Goal: Task Accomplishment & Management: Use online tool/utility

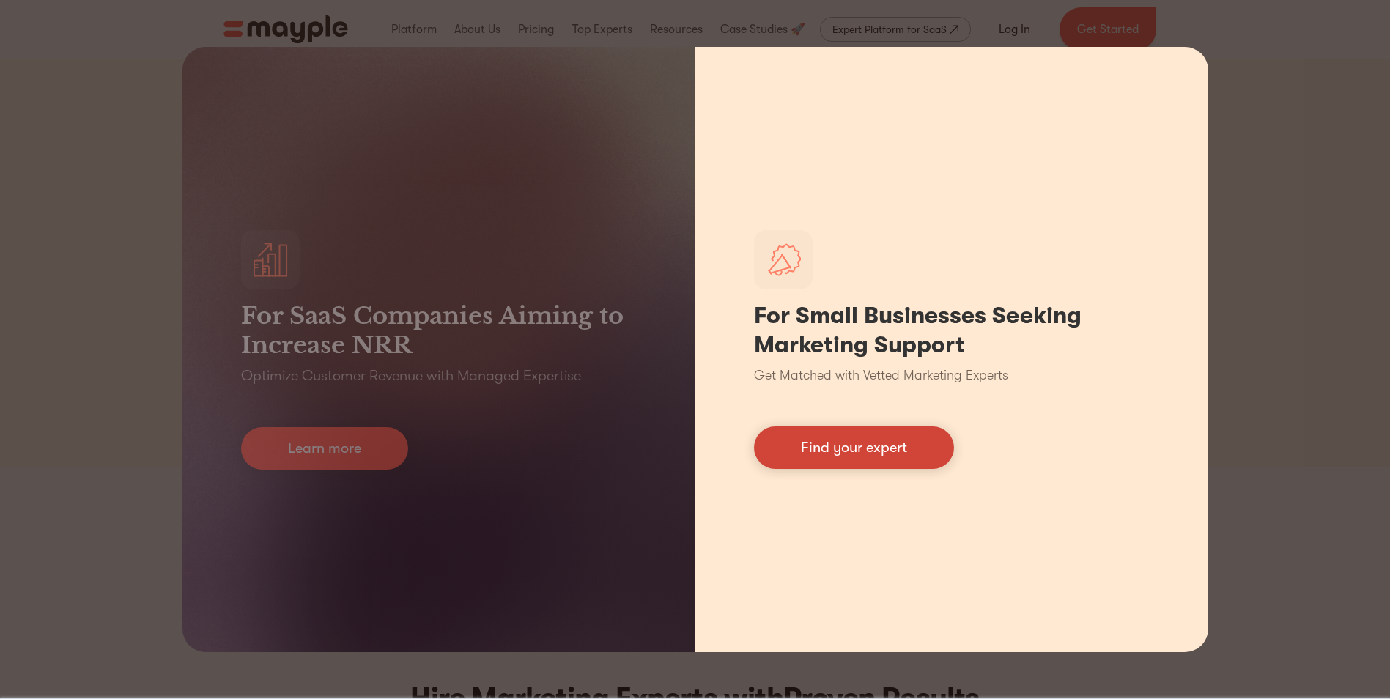
click at [827, 456] on link "Find your expert" at bounding box center [854, 447] width 200 height 42
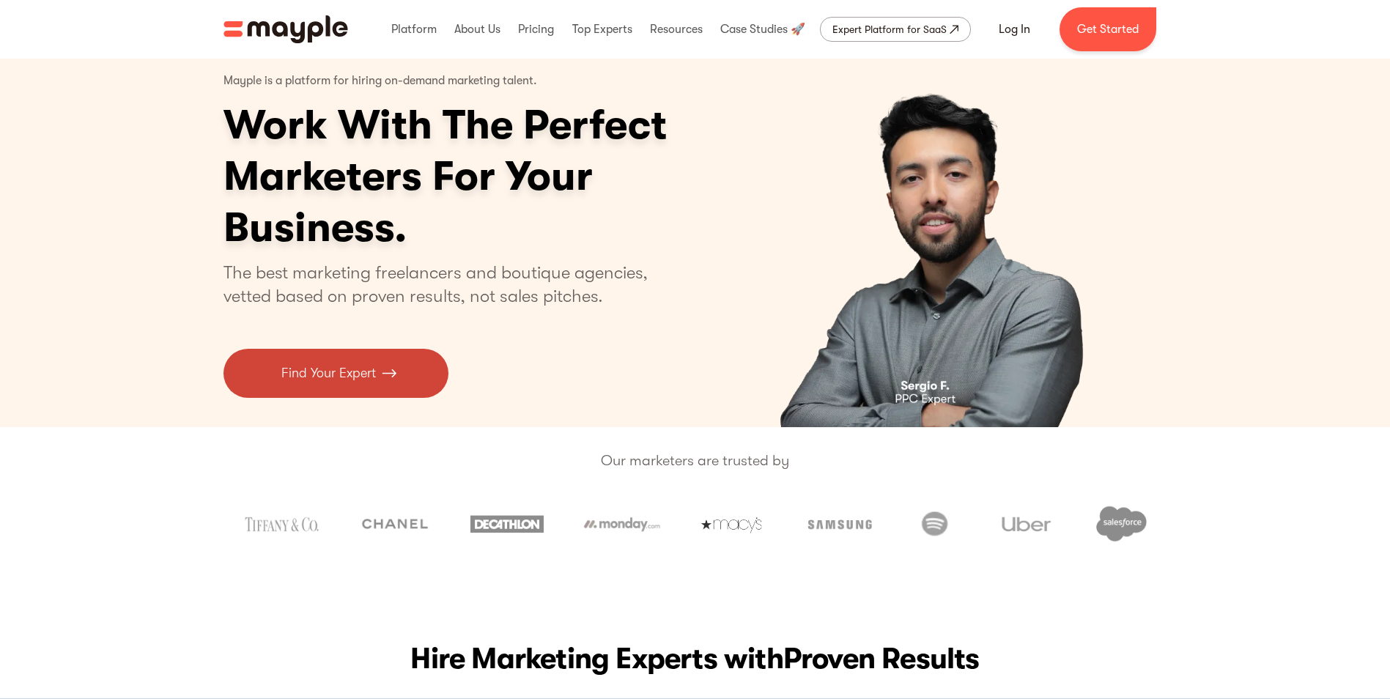
scroll to position [37, 0]
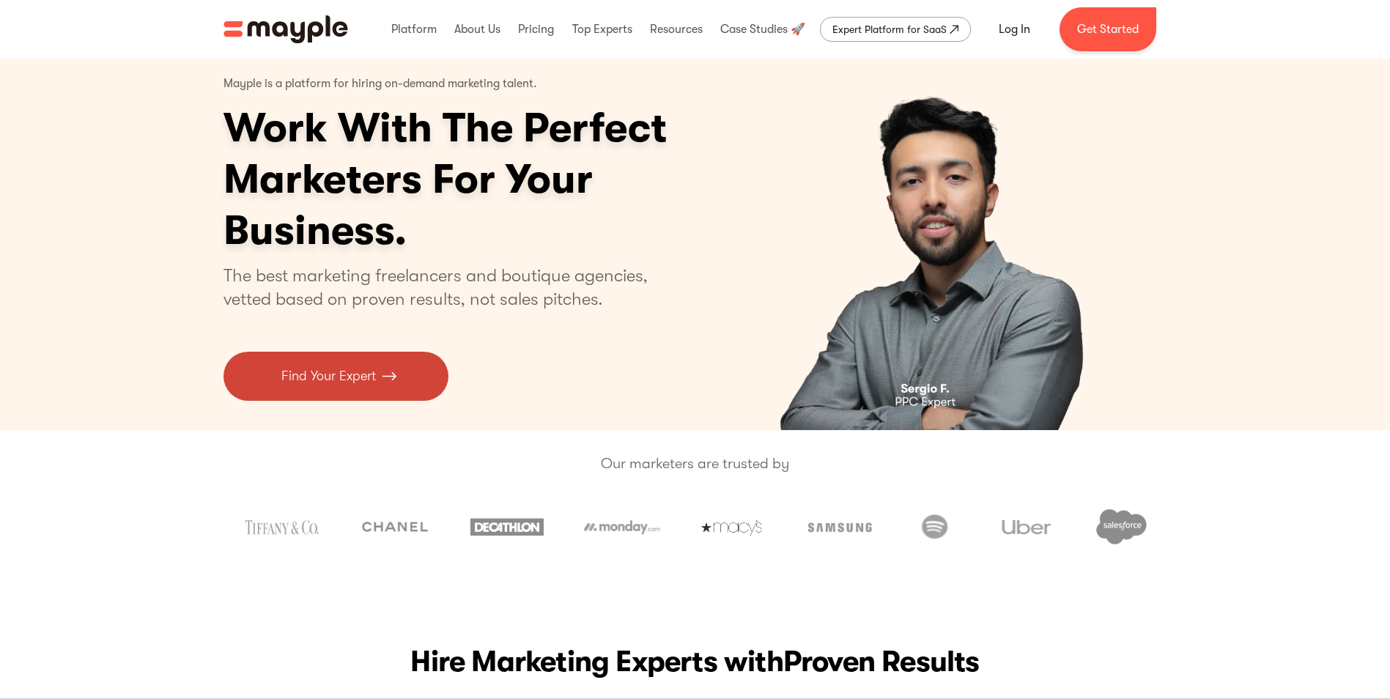
click at [292, 380] on p "Find Your Expert" at bounding box center [328, 376] width 95 height 20
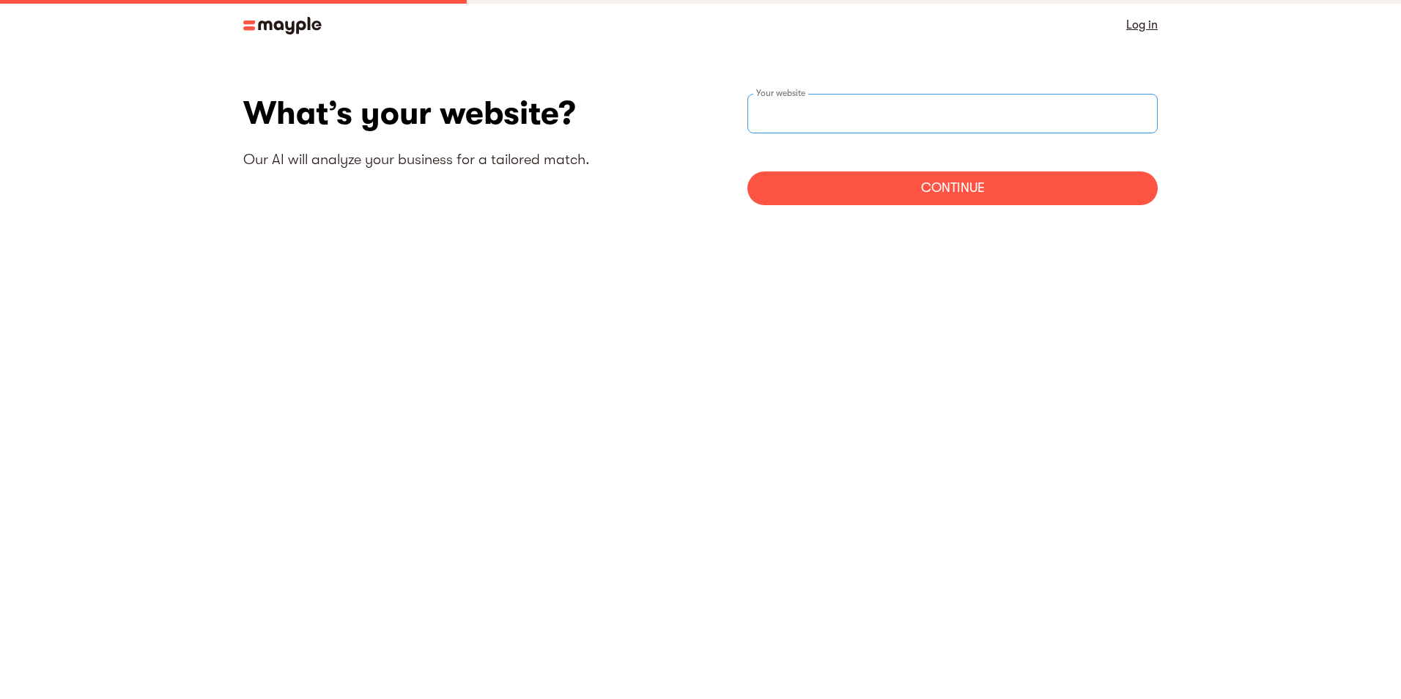
click at [787, 121] on input "websiteStep" at bounding box center [952, 114] width 410 height 40
type input "ל"
type input "https://kodeglass.com"
click at [956, 188] on div "Continue" at bounding box center [952, 188] width 410 height 34
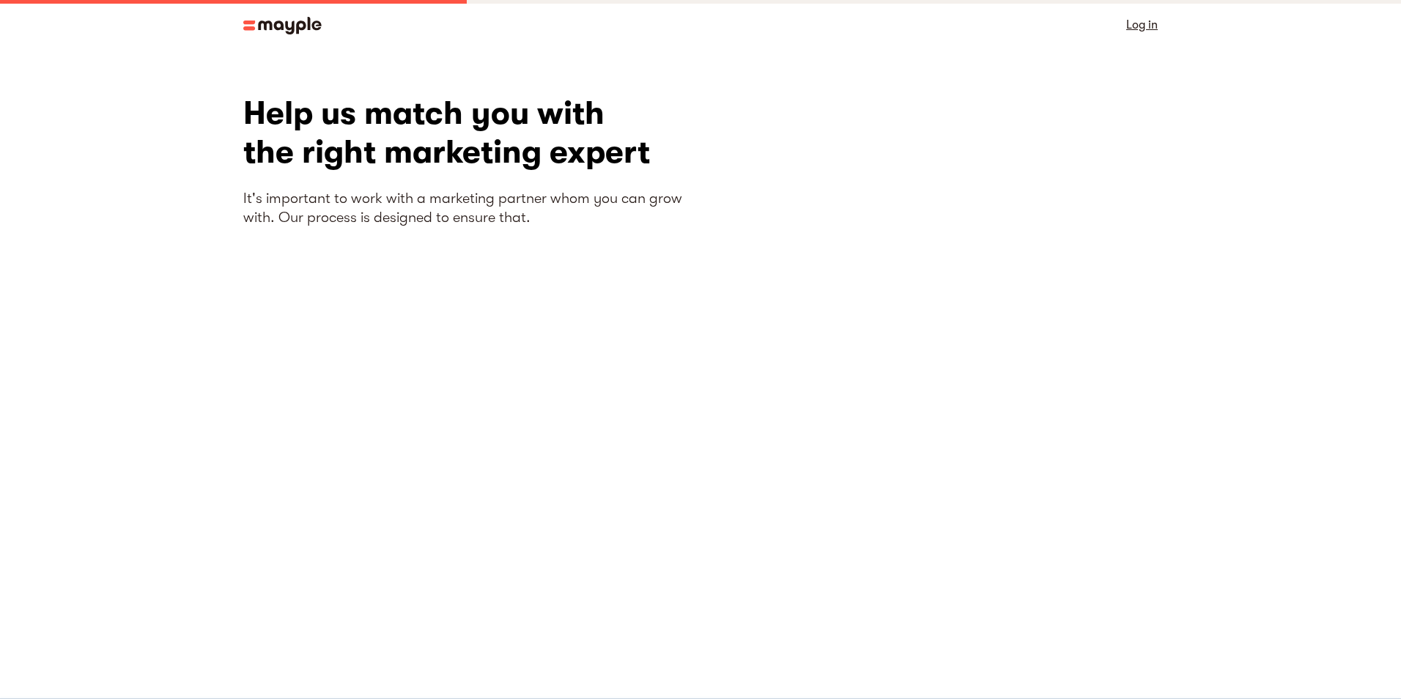
click at [563, 444] on div "Help us match you with the right marketing expert It's important to work with a…" at bounding box center [471, 339] width 457 height 491
click at [590, 287] on div "Help us match you with the right marketing expert It's important to work with a…" at bounding box center [471, 339] width 457 height 491
